Goal: Task Accomplishment & Management: Manage account settings

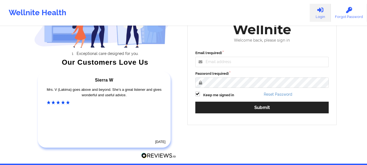
scroll to position [82, 0]
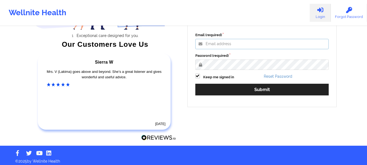
type input "mabel.asuquo@wellnite.com"
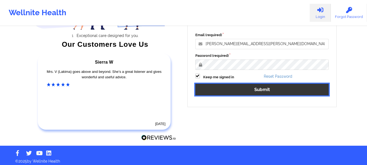
click at [234, 93] on button "Submit" at bounding box center [262, 90] width 134 height 12
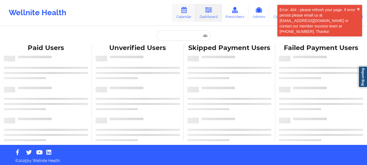
click at [180, 13] on link "Calendar" at bounding box center [183, 13] width 23 height 18
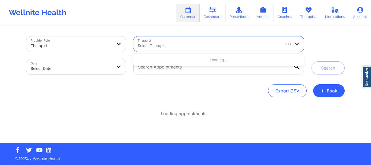
click at [155, 46] on div at bounding box center [209, 45] width 142 height 7
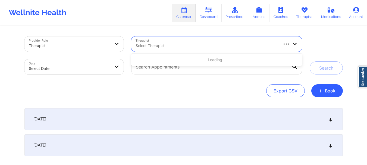
click at [160, 92] on div "Export CSV + Book" at bounding box center [183, 90] width 319 height 13
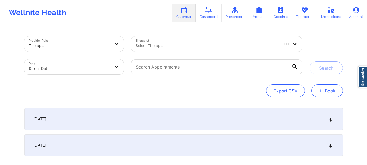
click at [319, 93] on button "+ Book" at bounding box center [327, 90] width 32 height 13
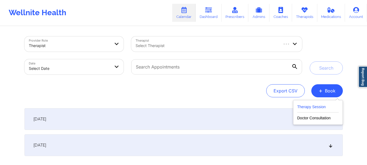
click at [311, 110] on button "Therapy Session" at bounding box center [318, 108] width 42 height 9
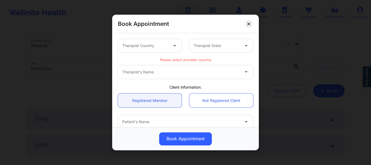
click at [158, 52] on div "Therapist Country" at bounding box center [143, 46] width 51 height 14
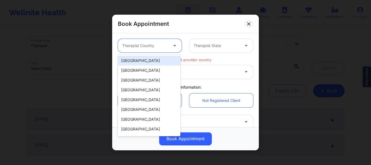
click at [158, 61] on div "United States" at bounding box center [149, 61] width 63 height 10
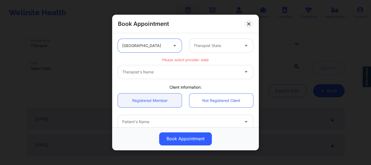
click at [210, 45] on div at bounding box center [217, 45] width 46 height 7
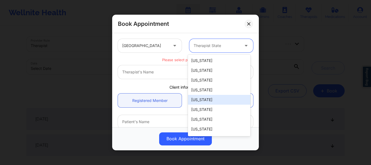
click at [203, 96] on div "California" at bounding box center [219, 100] width 63 height 10
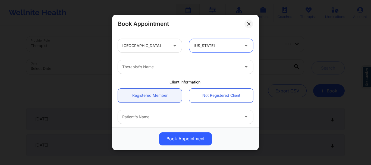
click at [140, 68] on div at bounding box center [180, 67] width 117 height 7
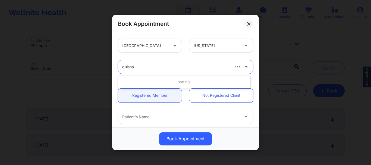
type input "quisha"
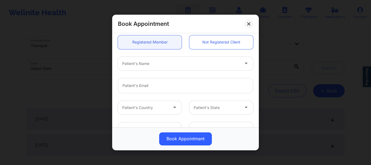
scroll to position [54, 0]
click at [205, 43] on link "Not Registered Client" at bounding box center [221, 41] width 64 height 14
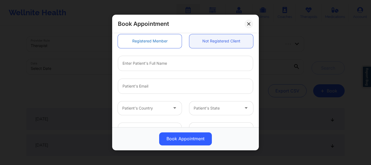
click at [157, 39] on link "Registered Member" at bounding box center [150, 41] width 64 height 14
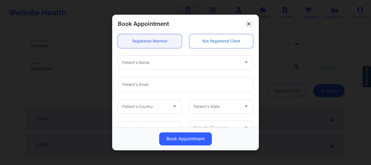
click at [214, 39] on link "Not Registered Client" at bounding box center [221, 41] width 64 height 14
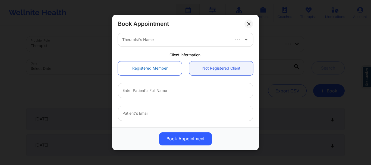
click at [131, 70] on link "Registered Member" at bounding box center [150, 68] width 64 height 14
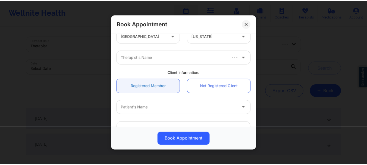
scroll to position [9, 0]
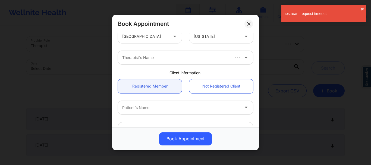
click at [168, 60] on div at bounding box center [175, 57] width 107 height 7
click at [251, 25] on button at bounding box center [249, 24] width 9 height 9
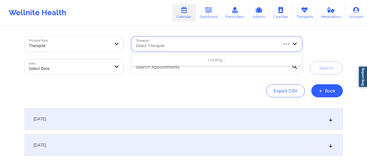
click at [173, 45] on div at bounding box center [207, 45] width 142 height 7
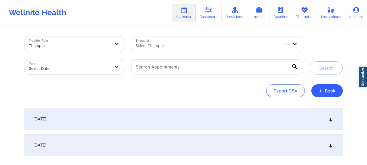
click at [182, 94] on div "Export CSV + Book" at bounding box center [183, 90] width 319 height 13
click at [326, 93] on button "+ Book" at bounding box center [327, 90] width 32 height 13
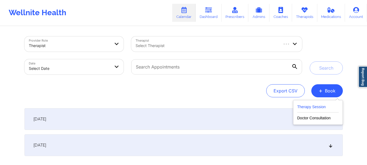
click at [313, 108] on button "Therapy Session" at bounding box center [318, 108] width 42 height 9
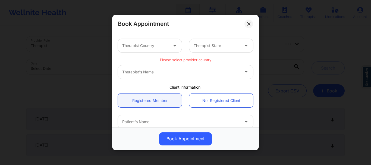
click at [140, 50] on div "Therapist Country" at bounding box center [143, 46] width 51 height 14
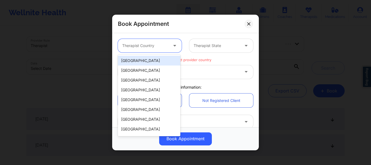
click at [136, 63] on div "United States" at bounding box center [149, 61] width 63 height 10
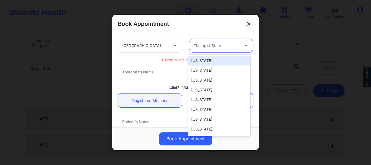
click at [196, 49] on div "Therapist State" at bounding box center [214, 46] width 51 height 14
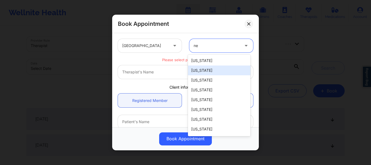
type input "new"
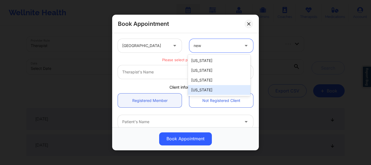
click at [195, 90] on div "New York" at bounding box center [219, 90] width 63 height 10
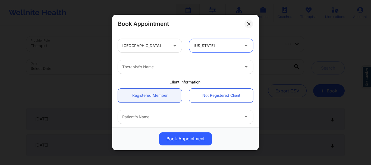
click at [142, 71] on div "Therapist's Name" at bounding box center [179, 67] width 122 height 14
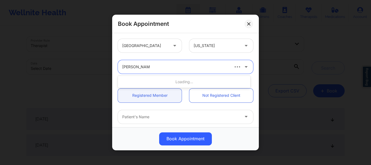
type input "anais quinonez"
click at [244, 67] on icon at bounding box center [245, 66] width 5 height 5
click at [213, 47] on div at bounding box center [217, 45] width 46 height 7
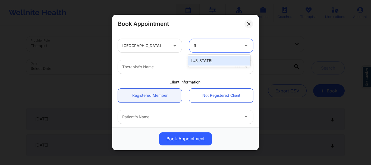
type input "flo"
click at [215, 61] on div "[US_STATE]" at bounding box center [219, 61] width 63 height 10
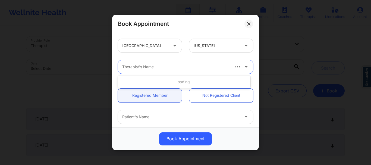
click at [150, 70] on div at bounding box center [175, 67] width 107 height 7
type input "brianna mc"
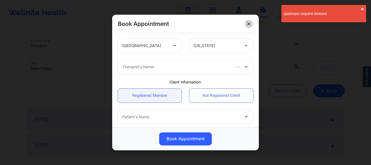
click at [249, 23] on icon at bounding box center [248, 23] width 3 height 3
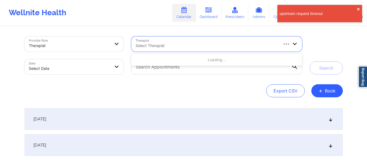
click at [170, 45] on div at bounding box center [207, 45] width 142 height 7
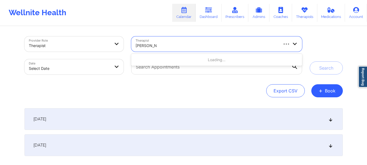
type input "brianna mc"
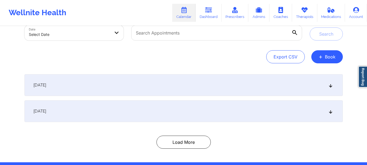
scroll to position [54, 0]
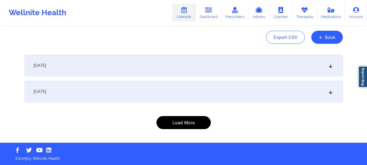
click at [182, 122] on button "Load More" at bounding box center [184, 122] width 54 height 13
click at [223, 96] on div "September 22, 2025" at bounding box center [183, 92] width 319 height 22
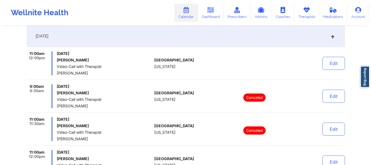
scroll to position [0, 0]
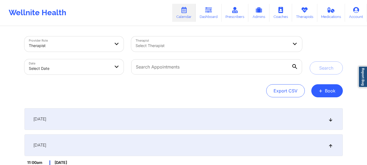
click at [100, 67] on body "Wellnite Health Calendar Dashboard Prescribers Admins Coaches Therapists Medica…" at bounding box center [183, 82] width 367 height 165
select select "2025-8"
select select "2025-9"
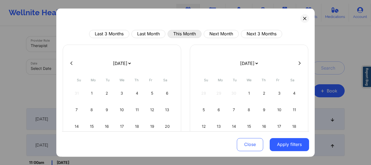
click at [183, 35] on button "This Month" at bounding box center [185, 34] width 34 height 8
select select "2025-8"
select select "2025-9"
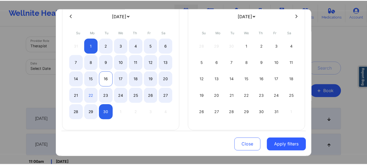
scroll to position [54, 0]
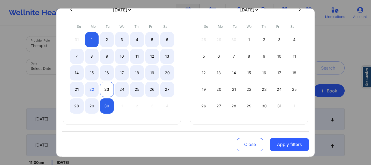
click at [107, 88] on div "23" at bounding box center [107, 89] width 14 height 15
select select "2025-8"
select select "2025-9"
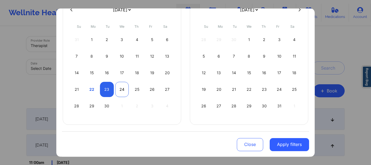
select select "2025-8"
select select "2025-9"
select select "2025-8"
select select "2025-9"
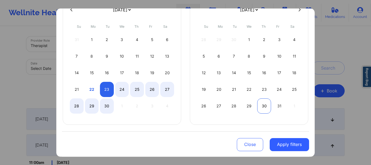
select select "2025-8"
select select "2025-9"
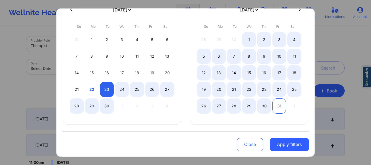
select select "2025-8"
select select "2025-9"
select select "2025-8"
select select "2025-9"
select select "2025-8"
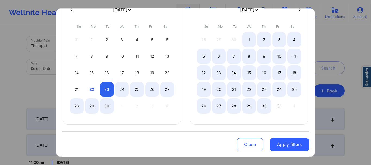
select select "2025-9"
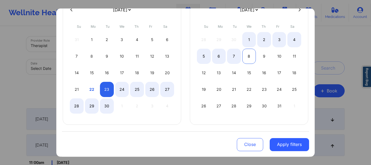
select select "2025-8"
select select "2025-9"
drag, startPoint x: 247, startPoint y: 56, endPoint x: 247, endPoint y: 71, distance: 14.7
click at [247, 56] on div "8" at bounding box center [249, 55] width 14 height 15
select select "2025-8"
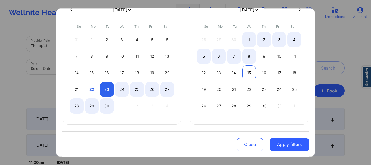
select select "2025-9"
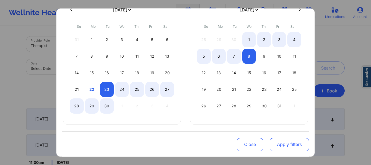
click at [278, 145] on button "Apply filters" at bounding box center [289, 144] width 39 height 13
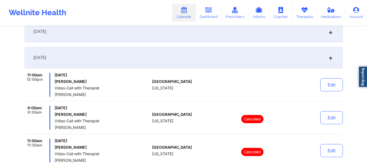
scroll to position [0, 0]
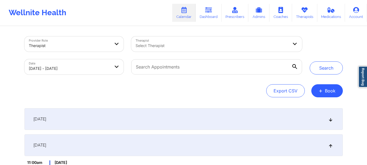
click at [330, 146] on icon at bounding box center [330, 145] width 5 height 4
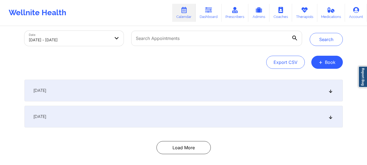
scroll to position [54, 0]
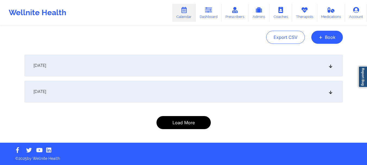
click at [191, 123] on button "Load More" at bounding box center [184, 122] width 54 height 13
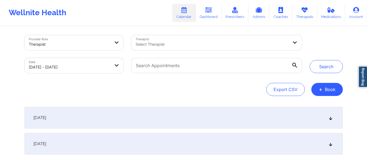
scroll to position [0, 0]
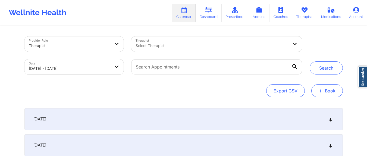
click at [328, 90] on button "+ Book" at bounding box center [327, 90] width 32 height 13
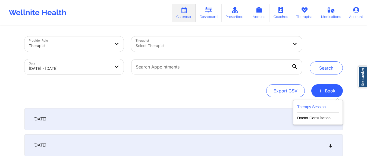
click at [308, 108] on button "Therapy Session" at bounding box center [318, 108] width 42 height 9
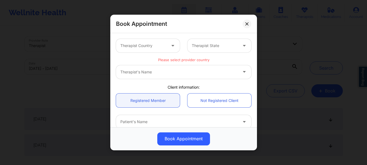
click at [147, 49] on div "Therapist Country" at bounding box center [141, 46] width 51 height 14
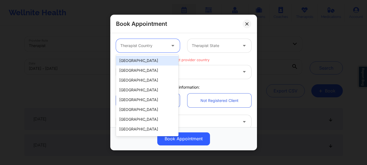
click at [139, 63] on div "[GEOGRAPHIC_DATA]" at bounding box center [147, 61] width 63 height 10
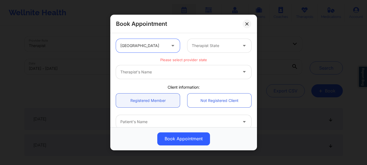
click at [206, 46] on div at bounding box center [215, 45] width 46 height 7
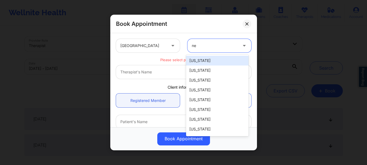
type input "new"
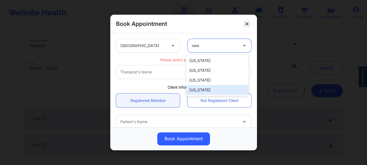
click at [210, 90] on div "[US_STATE]" at bounding box center [217, 90] width 63 height 10
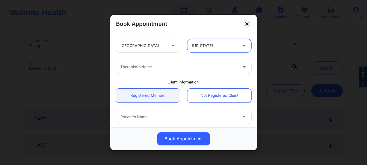
click at [204, 69] on div at bounding box center [178, 67] width 117 height 7
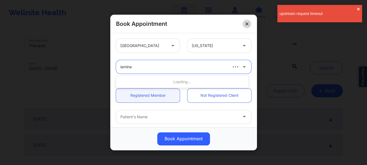
type input "iamina"
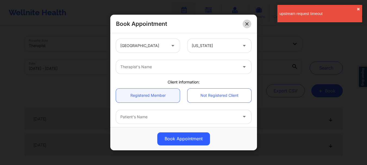
click at [246, 22] on icon at bounding box center [246, 23] width 3 height 3
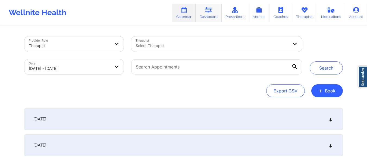
click at [212, 14] on link "Dashboard" at bounding box center [209, 13] width 26 height 18
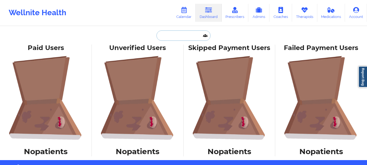
click at [179, 34] on input "text" at bounding box center [184, 35] width 54 height 10
paste input "[PERSON_NAME]"
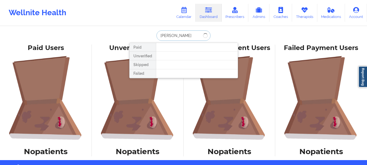
click at [176, 35] on input "[PERSON_NAME]" at bounding box center [184, 35] width 54 height 10
type input "[PERSON_NAME]"
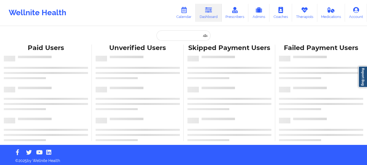
click at [141, 35] on div "Paid Unverified Skipped Failed" at bounding box center [183, 35] width 109 height 10
click at [124, 27] on div "Paid Unverified Skipped Failed Paid Users Unverified Users Skipped Payment User…" at bounding box center [183, 72] width 367 height 145
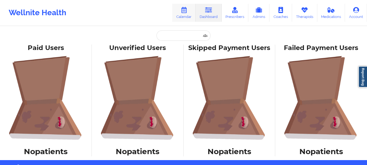
click at [186, 9] on icon at bounding box center [183, 10] width 7 height 6
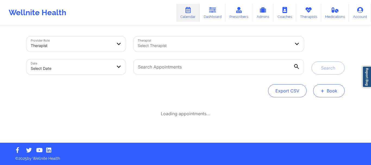
click at [329, 91] on button "+ Book" at bounding box center [329, 90] width 32 height 13
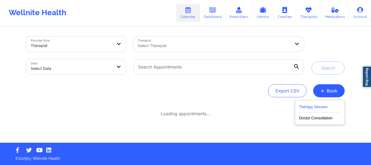
click at [309, 108] on button "Therapy Session" at bounding box center [320, 108] width 42 height 9
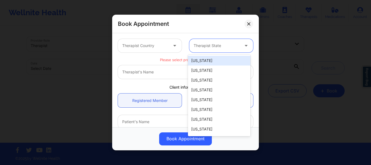
click at [211, 42] on div "Therapist State" at bounding box center [214, 46] width 51 height 14
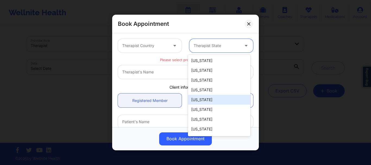
click at [198, 99] on div "[US_STATE]" at bounding box center [219, 100] width 63 height 10
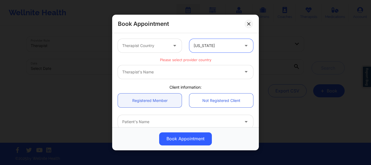
click at [162, 72] on div "Therapist's Name" at bounding box center [185, 72] width 135 height 14
click at [168, 75] on div "Therapist's Name" at bounding box center [185, 72] width 135 height 14
click at [243, 71] on div "Therapist's Name" at bounding box center [185, 72] width 135 height 14
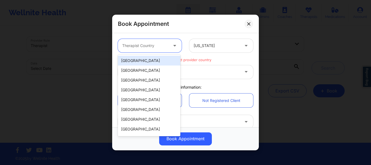
click at [126, 43] on div at bounding box center [145, 45] width 46 height 7
click at [148, 61] on div "[GEOGRAPHIC_DATA]" at bounding box center [149, 61] width 63 height 10
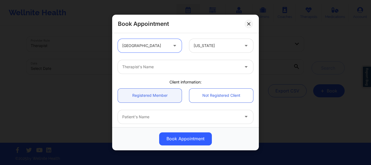
click at [190, 71] on div "Therapist's Name" at bounding box center [179, 67] width 122 height 14
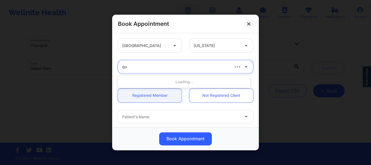
type input "q"
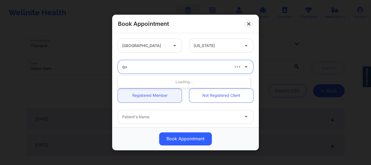
type input "q"
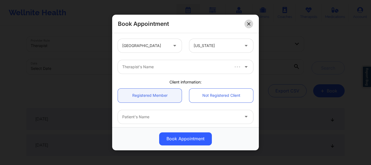
click at [250, 25] on icon at bounding box center [248, 23] width 3 height 3
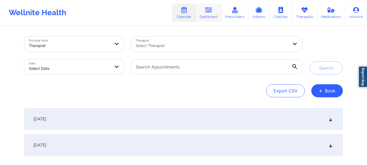
click at [203, 10] on link "Dashboard" at bounding box center [209, 13] width 26 height 18
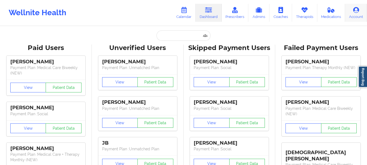
click at [361, 12] on link "Account" at bounding box center [356, 13] width 22 height 18
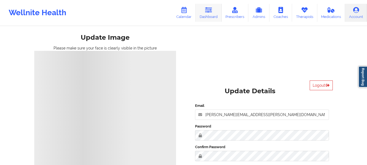
click at [213, 15] on link "Dashboard" at bounding box center [209, 13] width 26 height 18
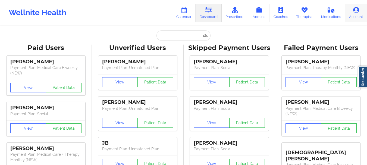
click at [361, 12] on link "Account" at bounding box center [356, 13] width 22 height 18
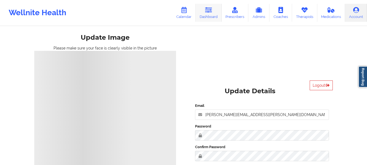
click at [209, 15] on link "Dashboard" at bounding box center [209, 13] width 26 height 18
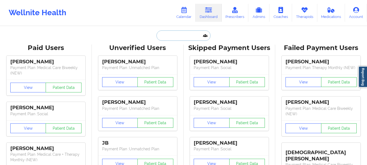
click at [189, 37] on input "text" at bounding box center [184, 35] width 54 height 10
paste input "[PERSON_NAME]"
type input "[PERSON_NAME]"
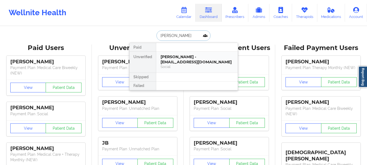
click at [187, 67] on div "Social" at bounding box center [197, 66] width 73 height 5
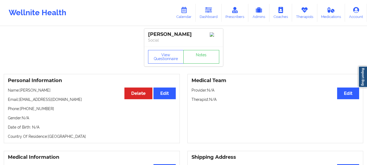
click at [188, 36] on div "[PERSON_NAME]" at bounding box center [183, 34] width 71 height 6
copy div "[PERSON_NAME]"
click at [208, 12] on icon at bounding box center [208, 10] width 7 height 6
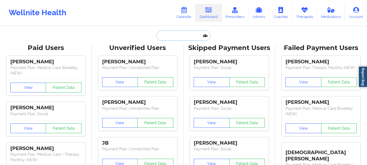
click at [178, 35] on input "text" at bounding box center [184, 35] width 54 height 10
paste input "[PERSON_NAME]"
type input "[PERSON_NAME]"
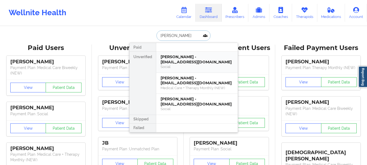
click at [186, 61] on div "[PERSON_NAME] - [EMAIL_ADDRESS][DOMAIN_NAME]" at bounding box center [197, 59] width 73 height 10
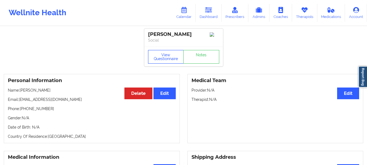
click at [170, 55] on button "View Questionnaire" at bounding box center [166, 57] width 36 height 14
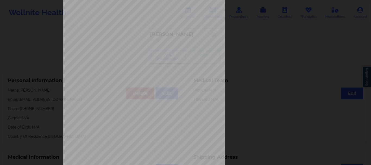
scroll to position [94, 0]
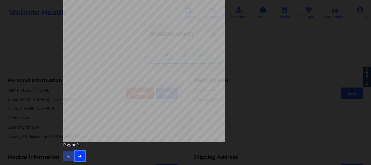
click at [81, 159] on button "button" at bounding box center [80, 156] width 11 height 10
click at [80, 155] on icon "button" at bounding box center [80, 155] width 5 height 3
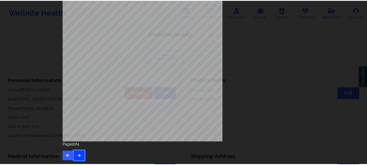
scroll to position [0, 0]
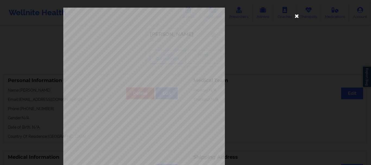
click at [295, 18] on icon at bounding box center [297, 15] width 9 height 9
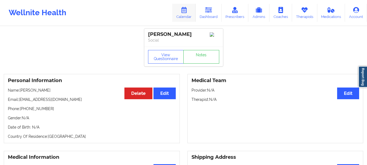
click at [190, 10] on link "Calendar" at bounding box center [183, 13] width 23 height 18
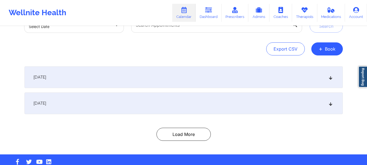
scroll to position [54, 0]
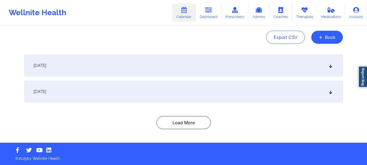
click at [248, 90] on div "[DATE]" at bounding box center [183, 92] width 319 height 22
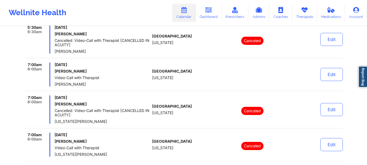
scroll to position [0, 0]
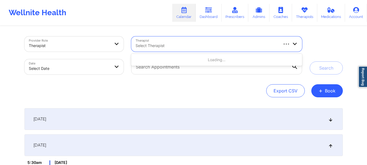
click at [197, 48] on div at bounding box center [207, 45] width 142 height 7
type input "dashima"
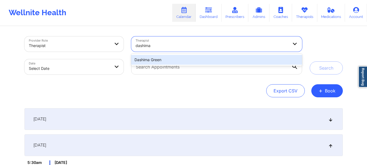
click at [183, 62] on div "Dashima Green" at bounding box center [216, 60] width 171 height 10
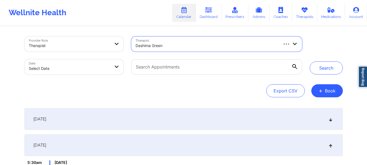
click at [47, 65] on body "Wellnite Health Calendar Dashboard Prescribers Admins Coaches Therapists Medica…" at bounding box center [183, 82] width 367 height 165
select select "2025-8"
select select "2025-9"
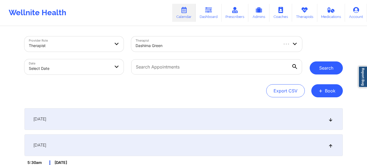
click at [327, 69] on button "Search" at bounding box center [326, 67] width 33 height 13
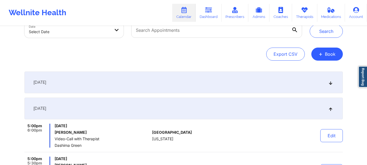
scroll to position [27, 0]
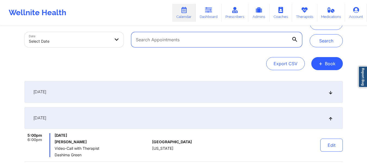
click at [173, 44] on input "text" at bounding box center [216, 39] width 171 height 15
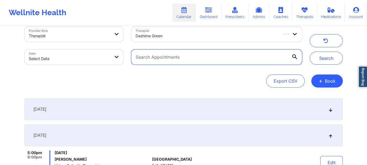
scroll to position [0, 0]
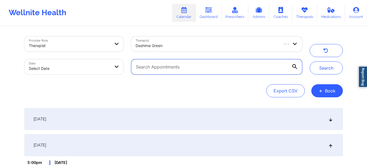
paste input "[PERSON_NAME]"
type input "[PERSON_NAME]"
click at [161, 65] on input "text" at bounding box center [216, 66] width 171 height 15
paste input "[EMAIL_ADDRESS][DOMAIN_NAME]"
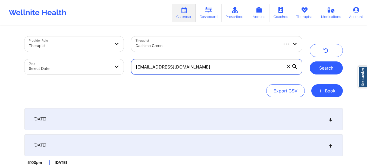
type input "[EMAIL_ADDRESS][DOMAIN_NAME]"
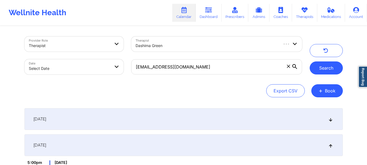
click at [320, 69] on button "Search" at bounding box center [326, 67] width 33 height 13
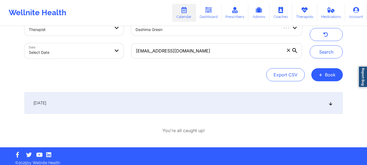
scroll to position [20, 0]
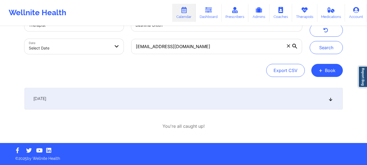
click at [307, 104] on div "[DATE]" at bounding box center [183, 99] width 319 height 22
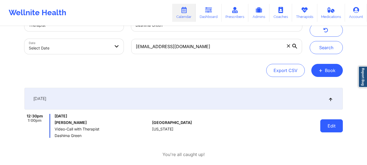
click at [330, 127] on button "Edit" at bounding box center [331, 125] width 23 height 13
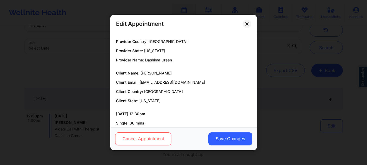
click at [156, 138] on button "Cancel Appointment" at bounding box center [143, 138] width 56 height 13
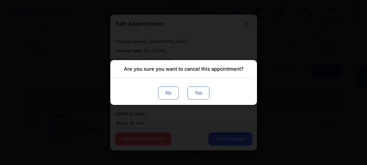
click at [202, 95] on button "Yes" at bounding box center [198, 92] width 22 height 13
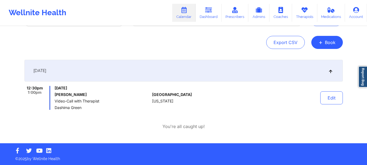
scroll to position [49, 0]
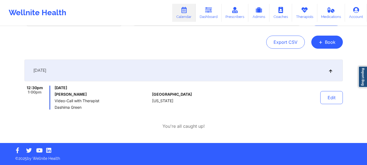
click at [193, 13] on link "Calendar" at bounding box center [183, 13] width 23 height 18
click at [213, 13] on link "Dashboard" at bounding box center [209, 13] width 26 height 18
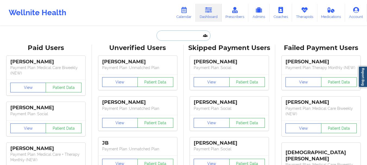
click at [179, 38] on input "text" at bounding box center [184, 35] width 54 height 10
paste input "[EMAIL_ADDRESS][DOMAIN_NAME]"
type input "[EMAIL_ADDRESS][DOMAIN_NAME]"
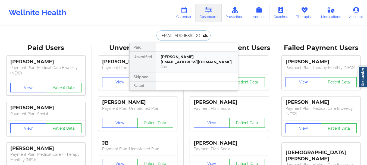
click at [182, 63] on div "[PERSON_NAME] - [EMAIL_ADDRESS][DOMAIN_NAME]" at bounding box center [197, 59] width 73 height 10
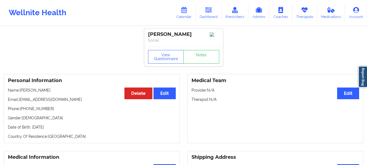
click at [24, 92] on p "Name: [PERSON_NAME]" at bounding box center [92, 90] width 168 height 5
copy p "[PERSON_NAME]"
click at [202, 14] on link "Dashboard" at bounding box center [209, 13] width 26 height 18
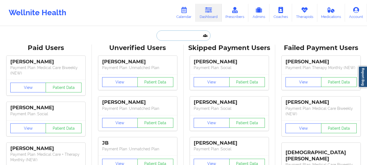
click at [172, 32] on input "text" at bounding box center [184, 35] width 54 height 10
paste input "[PERSON_NAME]"
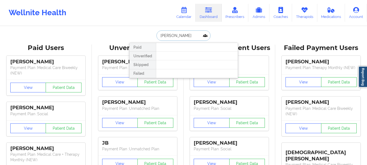
click at [172, 37] on input "[PERSON_NAME]" at bounding box center [184, 35] width 54 height 10
click at [173, 36] on input "[PERSON_NAME]" at bounding box center [184, 35] width 54 height 10
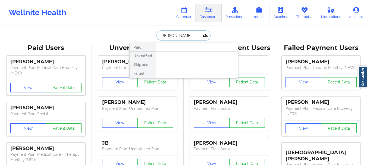
click at [173, 36] on input "[PERSON_NAME]" at bounding box center [184, 35] width 54 height 10
paste input "[PERSON_NAME][EMAIL_ADDRESS][DOMAIN_NAME]"
type input "[PERSON_NAME][EMAIL_ADDRESS][DOMAIN_NAME]"
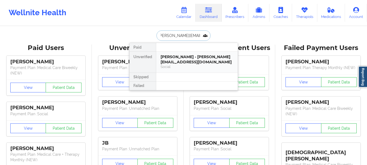
click at [187, 65] on div "Social" at bounding box center [197, 66] width 73 height 5
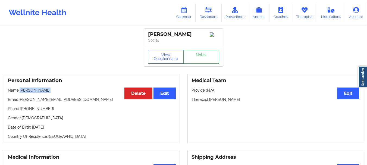
drag, startPoint x: 20, startPoint y: 92, endPoint x: 45, endPoint y: 88, distance: 25.6
click at [45, 88] on div "Personal Information Edit Delete Name: [PERSON_NAME] Email: [PERSON_NAME][EMAIL…" at bounding box center [92, 108] width 176 height 69
copy p "[PERSON_NAME]"
click at [51, 93] on p "Name: [PERSON_NAME]" at bounding box center [92, 90] width 168 height 5
drag, startPoint x: 49, startPoint y: 92, endPoint x: 20, endPoint y: 92, distance: 29.4
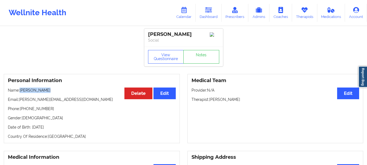
click at [20, 92] on p "Name: [PERSON_NAME]" at bounding box center [92, 90] width 168 height 5
copy p "[PERSON_NAME]"
click at [184, 15] on link "Calendar" at bounding box center [183, 13] width 23 height 18
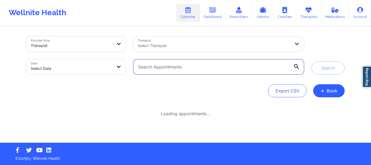
click at [184, 66] on input "text" at bounding box center [218, 66] width 171 height 15
paste input "[EMAIL_ADDRESS][DOMAIN_NAME]"
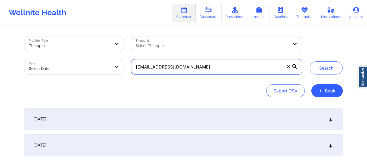
type input "[EMAIL_ADDRESS][DOMAIN_NAME]"
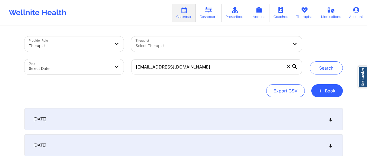
click at [295, 65] on icon at bounding box center [294, 66] width 5 height 5
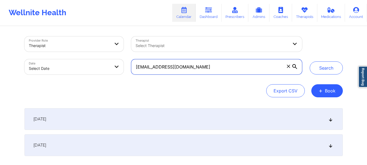
click at [295, 65] on input "[EMAIL_ADDRESS][DOMAIN_NAME]" at bounding box center [216, 66] width 171 height 15
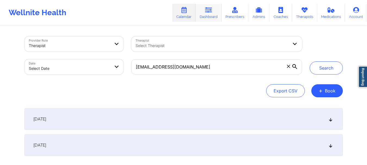
click at [203, 9] on link "Dashboard" at bounding box center [209, 13] width 26 height 18
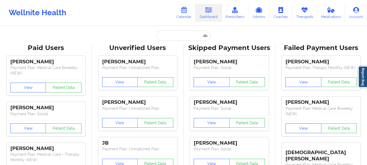
click at [165, 34] on input "text" at bounding box center [184, 35] width 54 height 10
paste input "[EMAIL_ADDRESS][DOMAIN_NAME]"
type input "[EMAIL_ADDRESS][DOMAIN_NAME]"
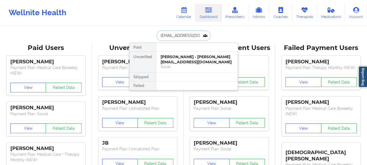
scroll to position [0, 13]
click at [185, 63] on div "[PERSON_NAME] - [EMAIL_ADDRESS][DOMAIN_NAME]" at bounding box center [197, 59] width 73 height 10
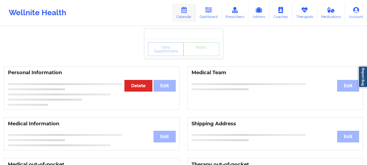
click at [183, 20] on link "Calendar" at bounding box center [183, 13] width 23 height 18
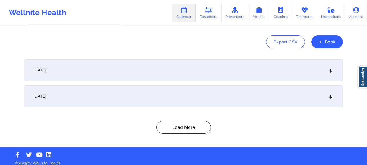
scroll to position [54, 0]
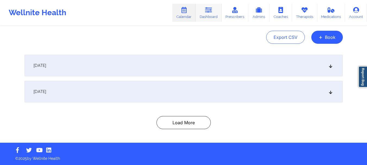
click at [206, 18] on link "Dashboard" at bounding box center [209, 13] width 26 height 18
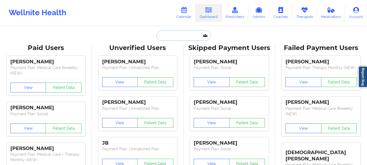
click at [174, 37] on input "text" at bounding box center [184, 35] width 54 height 10
paste input "[PERSON_NAME]"
type input "[PERSON_NAME]"
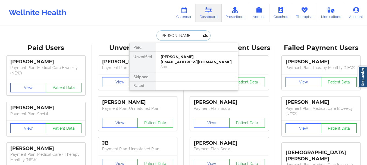
type input "[PERSON_NAME]"
click at [187, 63] on div "[PERSON_NAME] - [EMAIL_ADDRESS][DOMAIN_NAME]" at bounding box center [197, 59] width 73 height 10
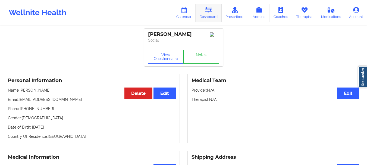
click at [217, 9] on link "Dashboard" at bounding box center [209, 13] width 26 height 18
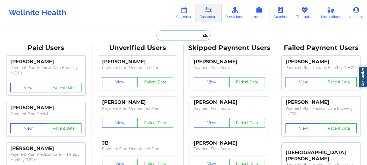
click at [179, 34] on input "text" at bounding box center [184, 35] width 54 height 10
paste input "[EMAIL_ADDRESS][DOMAIN_NAME]"
type input "[EMAIL_ADDRESS][DOMAIN_NAME]"
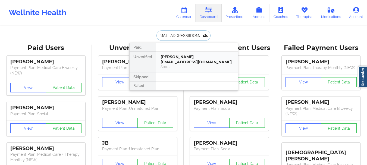
click at [188, 63] on div "[PERSON_NAME] - [EMAIL_ADDRESS][DOMAIN_NAME]" at bounding box center [197, 59] width 73 height 10
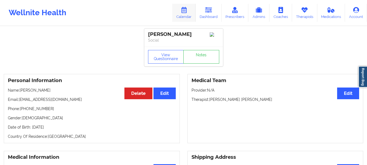
click at [185, 17] on link "Calendar" at bounding box center [183, 13] width 23 height 18
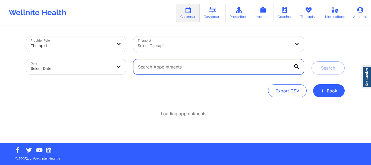
click at [177, 68] on input "text" at bounding box center [218, 66] width 171 height 15
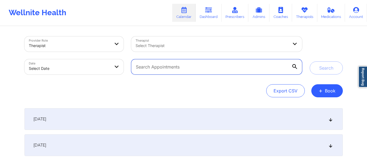
paste input "[EMAIL_ADDRESS][DOMAIN_NAME]"
type input "[EMAIL_ADDRESS][DOMAIN_NAME]"
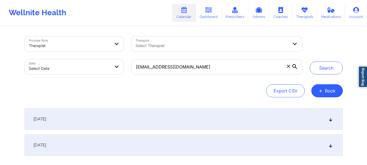
click at [295, 65] on icon at bounding box center [294, 66] width 5 height 5
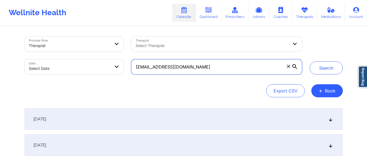
click at [295, 65] on input "[EMAIL_ADDRESS][DOMAIN_NAME]" at bounding box center [216, 66] width 171 height 15
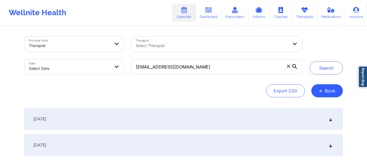
click at [295, 65] on icon at bounding box center [294, 66] width 5 height 5
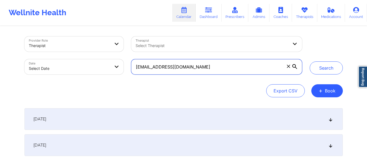
click at [295, 65] on input "[EMAIL_ADDRESS][DOMAIN_NAME]" at bounding box center [216, 66] width 171 height 15
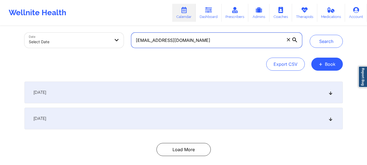
scroll to position [54, 0]
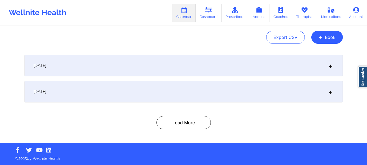
click at [212, 94] on div "[DATE]" at bounding box center [183, 92] width 319 height 22
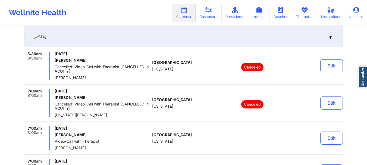
scroll to position [0, 0]
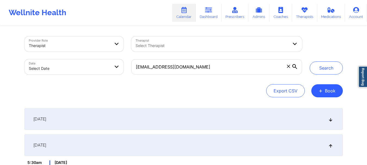
click at [294, 68] on icon at bounding box center [294, 66] width 5 height 5
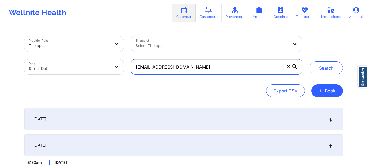
click at [294, 68] on input "[EMAIL_ADDRESS][DOMAIN_NAME]" at bounding box center [216, 66] width 171 height 15
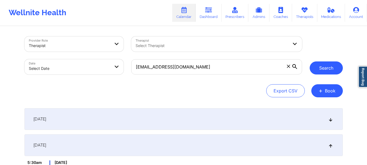
click at [313, 67] on button "Search" at bounding box center [326, 67] width 33 height 13
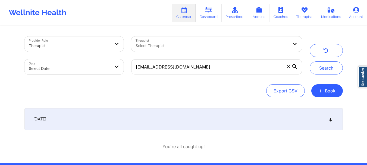
click at [197, 115] on div "[DATE]" at bounding box center [183, 119] width 319 height 22
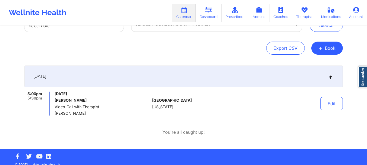
scroll to position [49, 0]
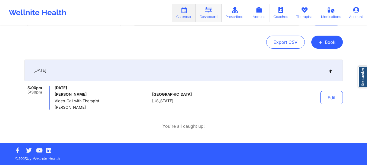
click at [214, 18] on link "Dashboard" at bounding box center [209, 13] width 26 height 18
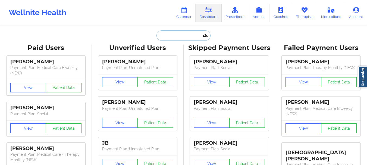
click at [171, 36] on input "text" at bounding box center [184, 35] width 54 height 10
paste input "[EMAIL_ADDRESS][DOMAIN_NAME]"
type input "[EMAIL_ADDRESS][DOMAIN_NAME]"
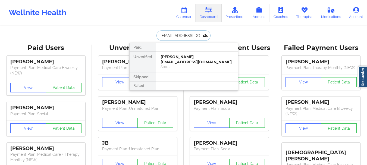
scroll to position [0, 4]
click at [195, 59] on div "[PERSON_NAME] - [EMAIL_ADDRESS][DOMAIN_NAME]" at bounding box center [197, 59] width 73 height 10
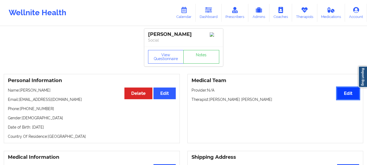
click at [345, 95] on button "Edit" at bounding box center [348, 94] width 22 height 12
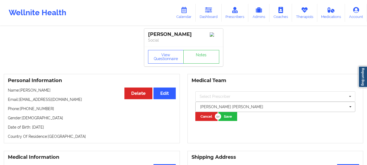
click at [220, 108] on div at bounding box center [273, 107] width 146 height 7
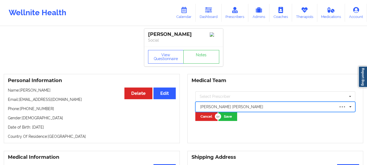
click at [220, 108] on div at bounding box center [267, 107] width 135 height 7
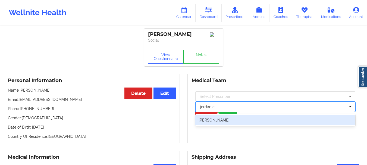
click at [217, 124] on div "[PERSON_NAME]" at bounding box center [275, 120] width 160 height 10
type input "jordan c"
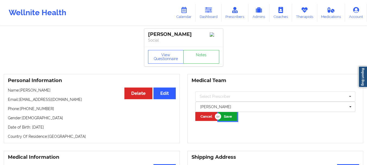
click at [230, 121] on button "Save" at bounding box center [227, 116] width 19 height 9
drag, startPoint x: 184, startPoint y: 34, endPoint x: 135, endPoint y: 34, distance: 48.9
copy div "[PERSON_NAME]"
